Goal: Transaction & Acquisition: Purchase product/service

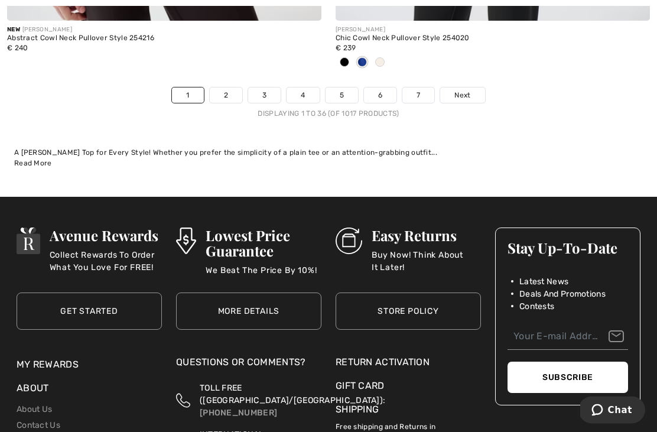
scroll to position [9731, 0]
click at [225, 87] on link "2" at bounding box center [226, 94] width 32 height 15
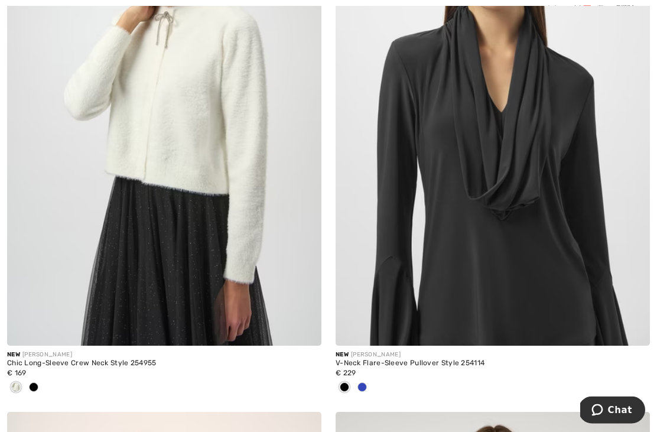
scroll to position [3568, 0]
click at [535, 181] on img at bounding box center [492, 109] width 314 height 471
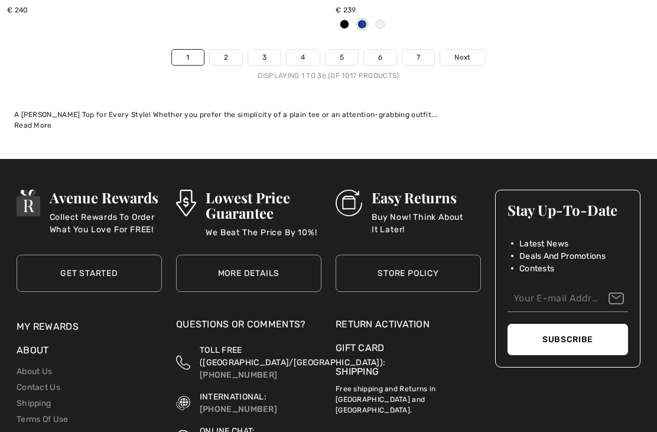
click at [227, 50] on link "2" at bounding box center [226, 57] width 32 height 15
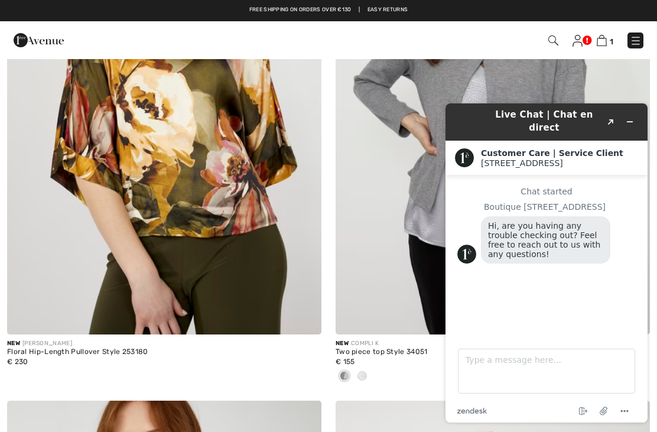
scroll to position [827, 0]
click at [609, 119] on icon "Created with Sketch." at bounding box center [610, 122] width 7 height 6
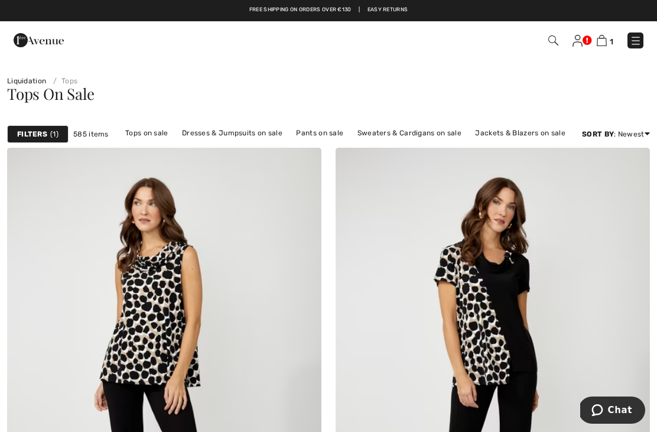
click at [634, 45] on img at bounding box center [636, 41] width 12 height 12
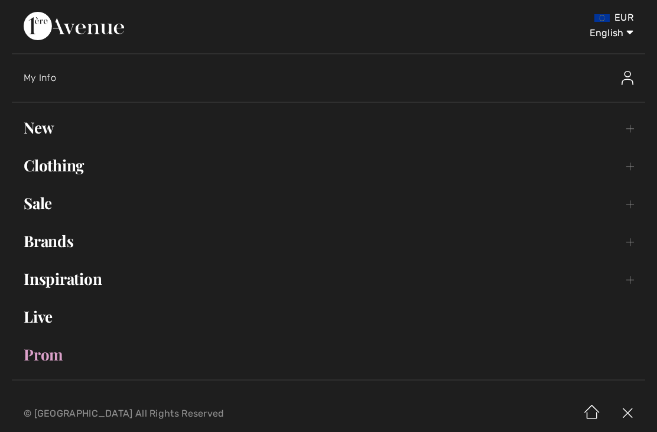
click at [60, 132] on link "New Toggle submenu" at bounding box center [328, 128] width 633 height 26
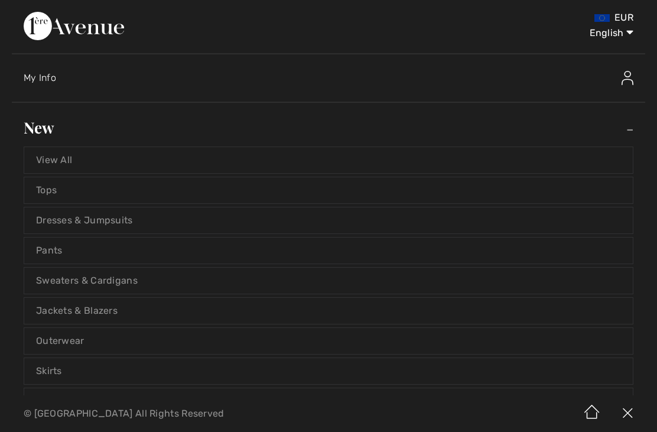
click at [55, 199] on link "Tops" at bounding box center [328, 190] width 608 height 26
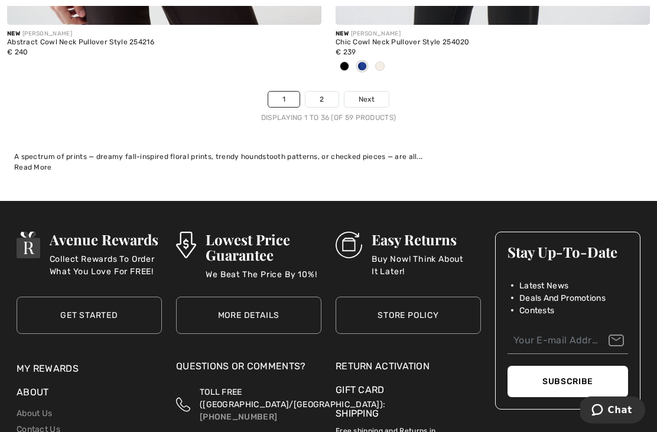
scroll to position [9721, 0]
click at [324, 96] on link "2" at bounding box center [321, 99] width 32 height 15
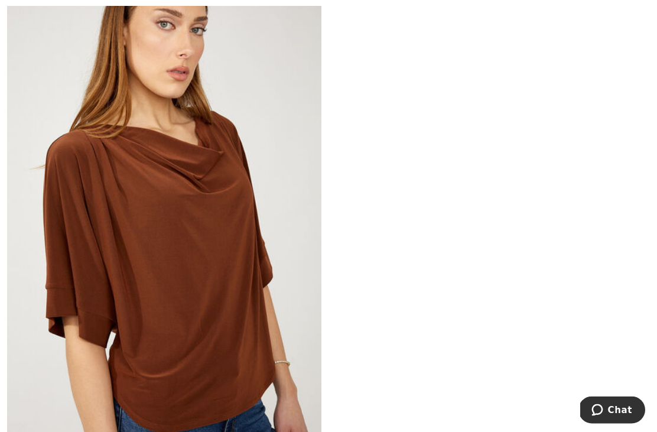
scroll to position [6129, 0]
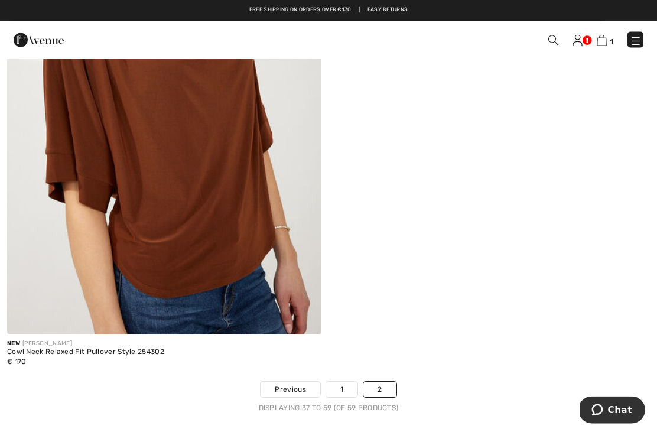
scroll to position [6218, 0]
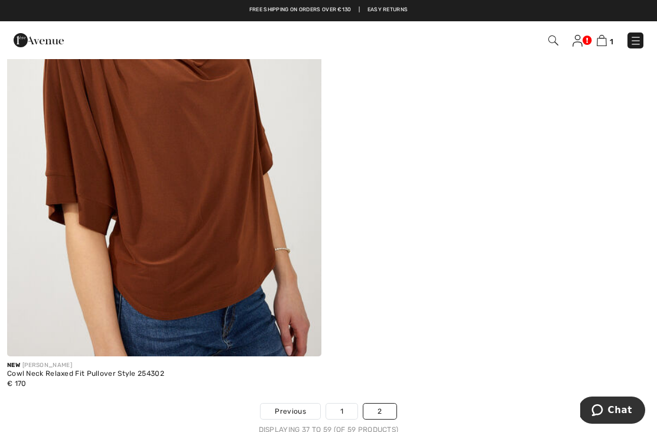
click at [639, 38] on img at bounding box center [636, 41] width 12 height 12
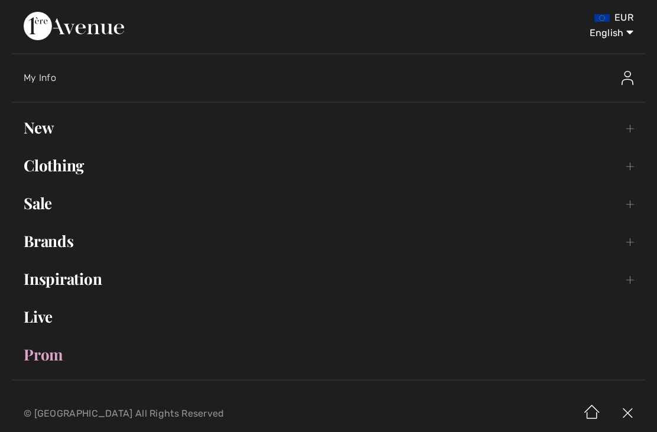
click at [66, 167] on link "Clothing Toggle submenu" at bounding box center [328, 165] width 633 height 26
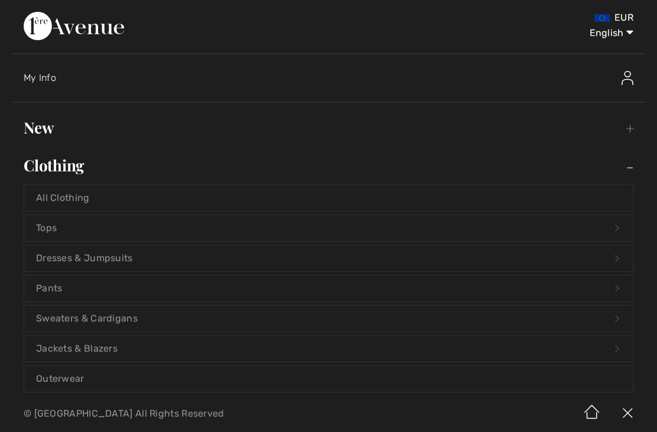
click at [53, 234] on link "Tops Open submenu" at bounding box center [328, 228] width 608 height 26
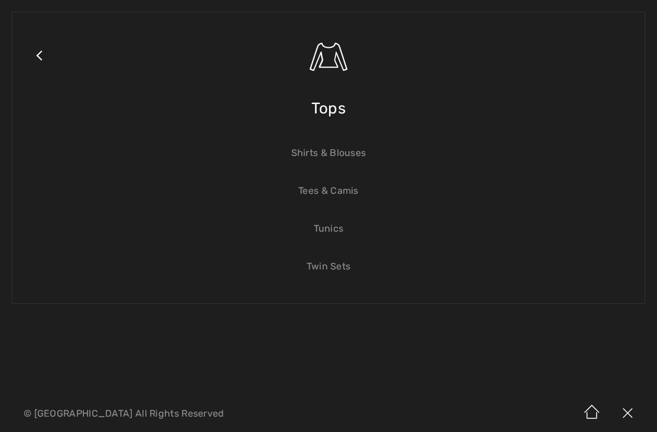
click at [345, 198] on link "Tees & Camis" at bounding box center [328, 191] width 608 height 26
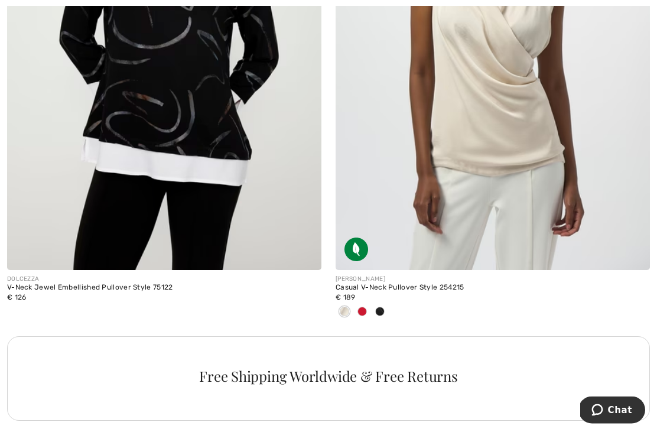
scroll to position [2977, 0]
click at [489, 164] on img at bounding box center [492, 34] width 314 height 471
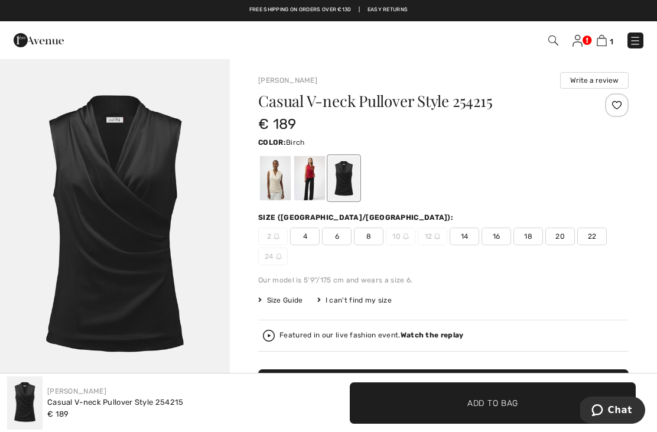
click at [264, 176] on div at bounding box center [275, 178] width 31 height 44
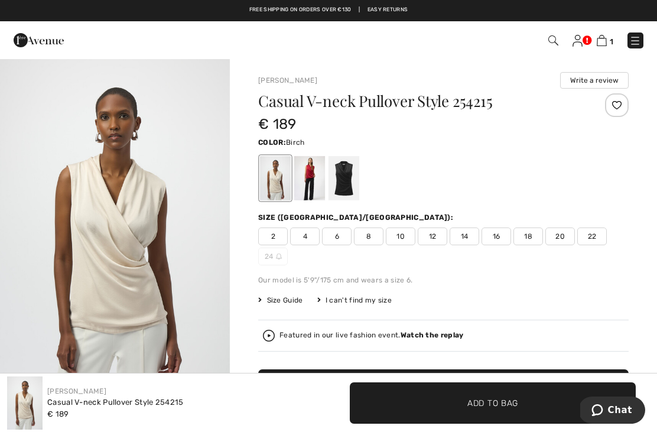
click at [530, 237] on span "18" at bounding box center [528, 236] width 30 height 18
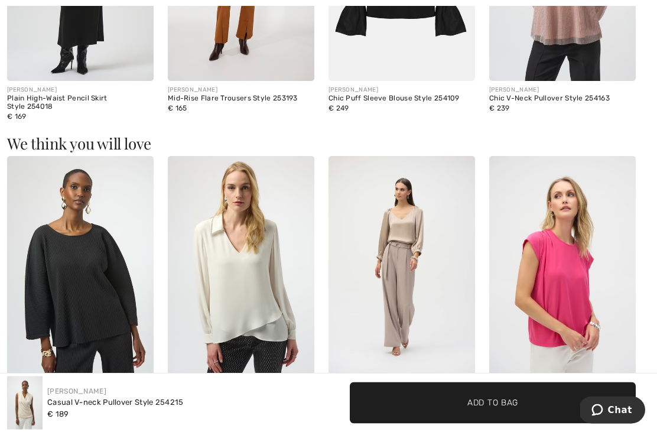
scroll to position [943, 0]
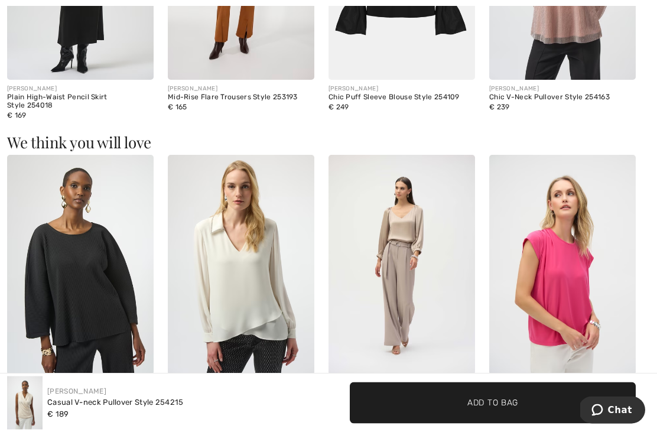
click at [416, 253] on img at bounding box center [401, 265] width 146 height 220
click at [426, 201] on img at bounding box center [401, 265] width 146 height 220
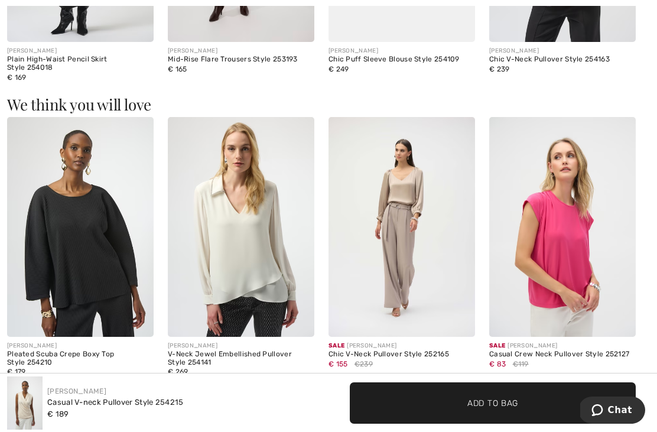
click at [382, 350] on div "Chic V-Neck Pullover Style 252165" at bounding box center [401, 354] width 146 height 8
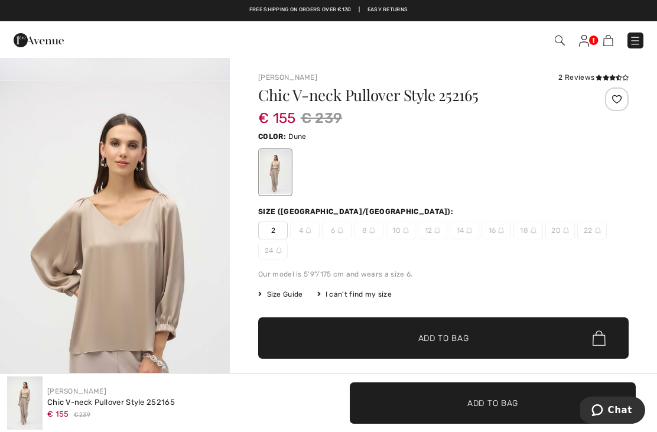
scroll to position [323, 0]
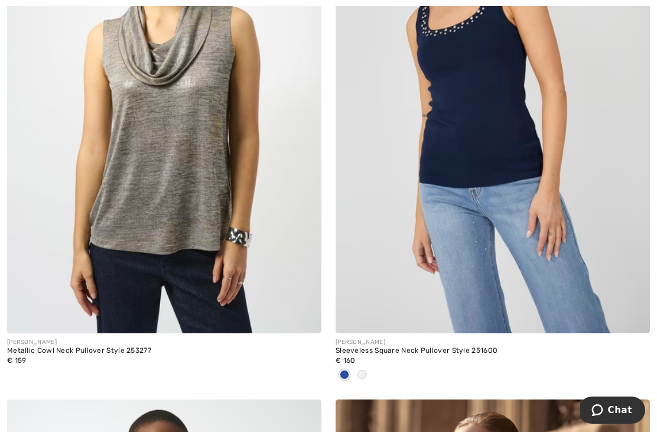
scroll to position [7427, 0]
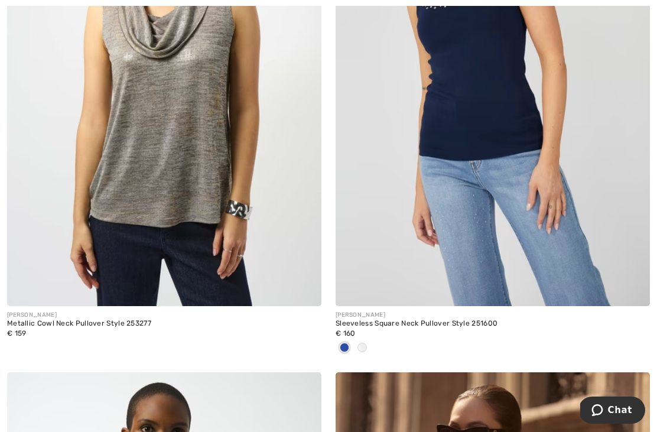
click at [192, 115] on img at bounding box center [164, 70] width 314 height 471
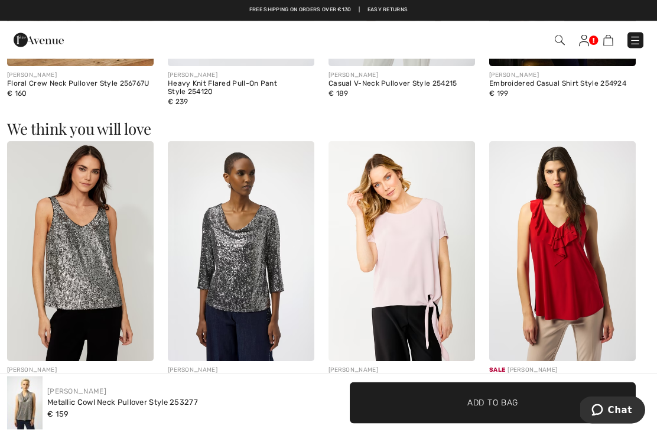
scroll to position [1256, 0]
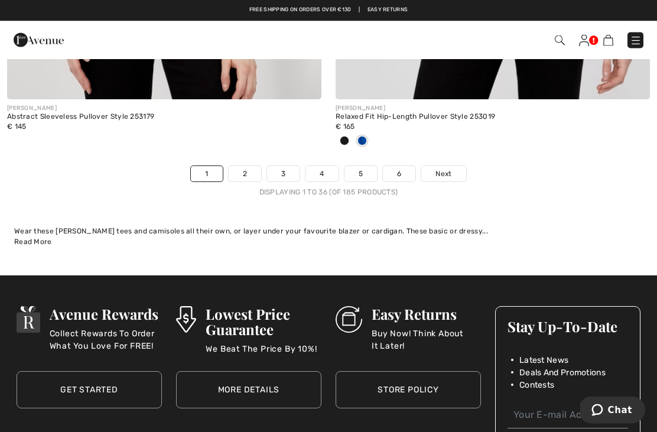
scroll to position [9763, 0]
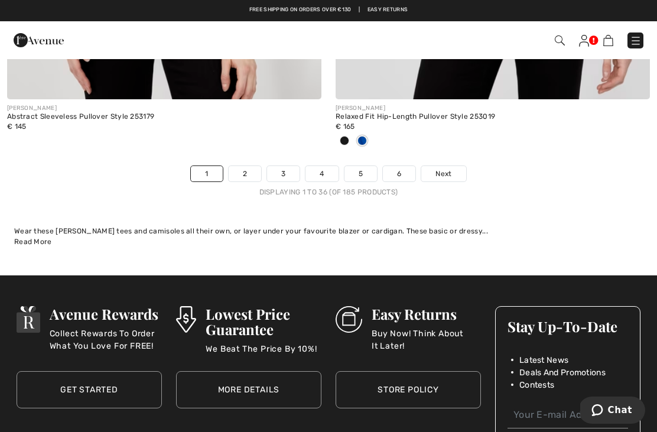
click at [254, 166] on link "2" at bounding box center [245, 173] width 32 height 15
click at [246, 166] on link "2" at bounding box center [245, 173] width 32 height 15
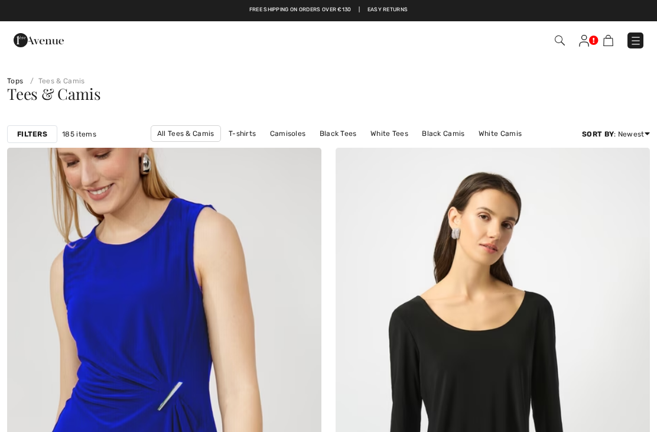
checkbox input "true"
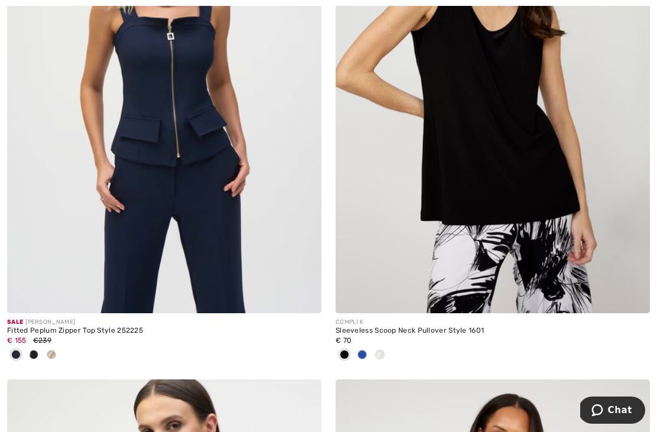
scroll to position [5648, 0]
